Goal: Task Accomplishment & Management: Manage account settings

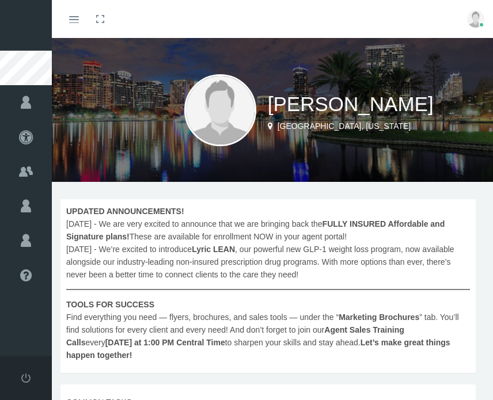
scroll to position [288, 0]
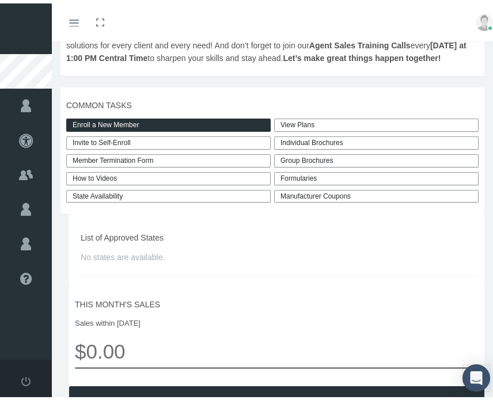
click at [300, 128] on link "View Plans" at bounding box center [376, 121] width 204 height 13
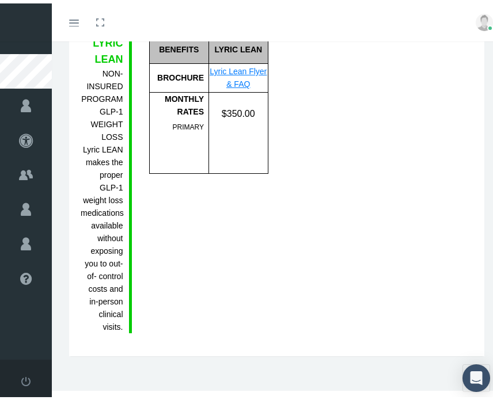
scroll to position [2301, 0]
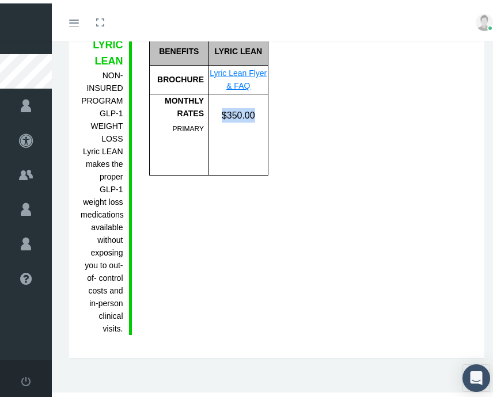
drag, startPoint x: 219, startPoint y: 133, endPoint x: 250, endPoint y: 135, distance: 31.1
click at [250, 119] on div "$350.00" at bounding box center [238, 112] width 59 height 14
click at [238, 172] on div "$350.00" at bounding box center [237, 131] width 59 height 81
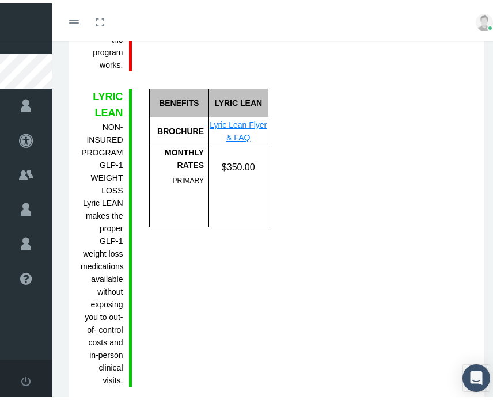
scroll to position [2244, 0]
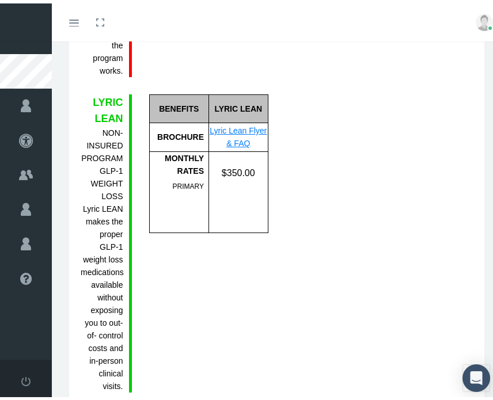
click at [222, 145] on link "Lyric Lean Flyer & FAQ" at bounding box center [238, 134] width 57 height 22
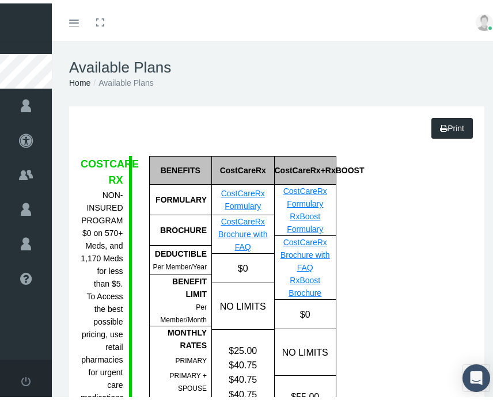
scroll to position [0, 0]
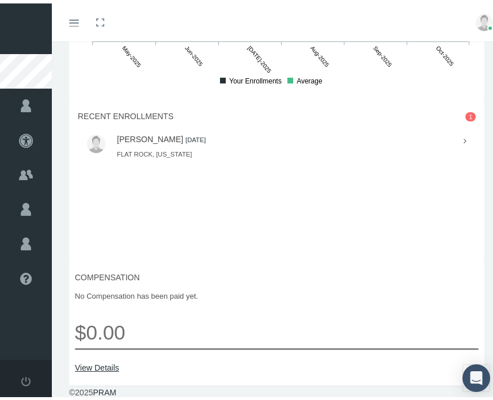
scroll to position [930, 0]
click at [247, 141] on div "GEORGE MCCORMICK 2025-10-01 FLAT ROCK, Alabama" at bounding box center [284, 143] width 335 height 25
click at [157, 133] on link "GEORGE MCCORMICK" at bounding box center [150, 135] width 66 height 9
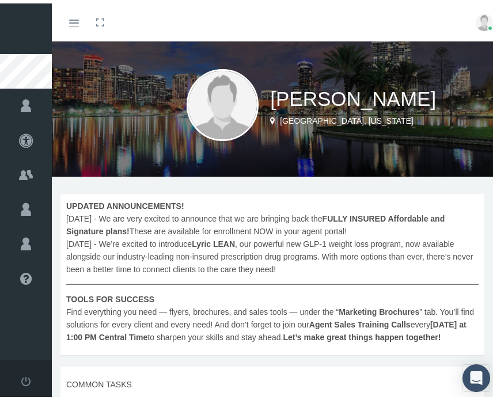
scroll to position [0, 0]
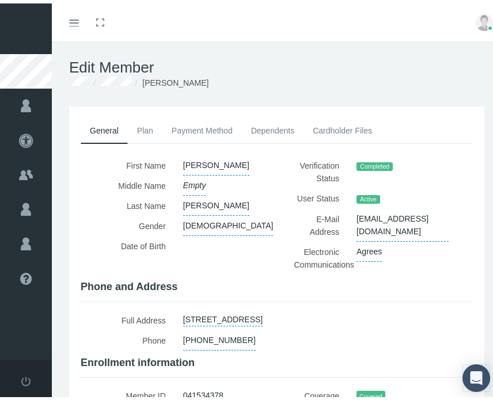
click at [145, 128] on link "Plan" at bounding box center [145, 127] width 35 height 25
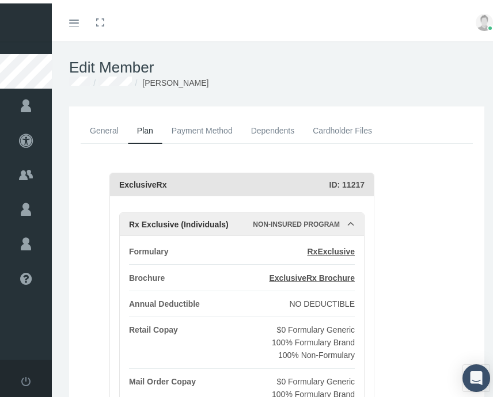
click at [216, 121] on link "Payment Method" at bounding box center [201, 127] width 79 height 25
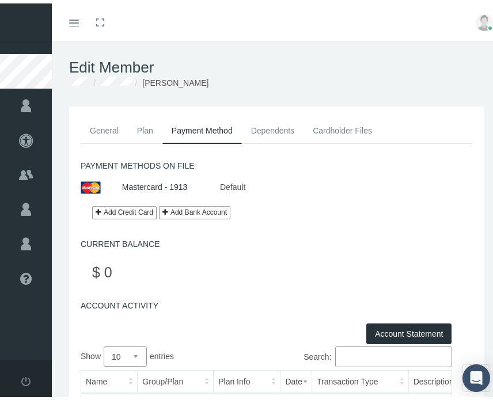
click at [270, 126] on link "Dependents" at bounding box center [273, 127] width 62 height 25
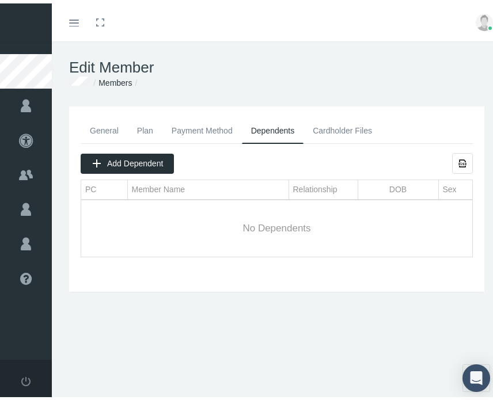
click at [345, 131] on link "Cardholder Files" at bounding box center [342, 127] width 78 height 25
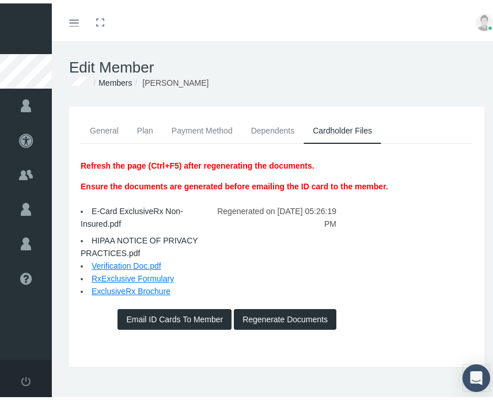
click at [104, 132] on link "General" at bounding box center [104, 127] width 47 height 25
